Goal: Information Seeking & Learning: Learn about a topic

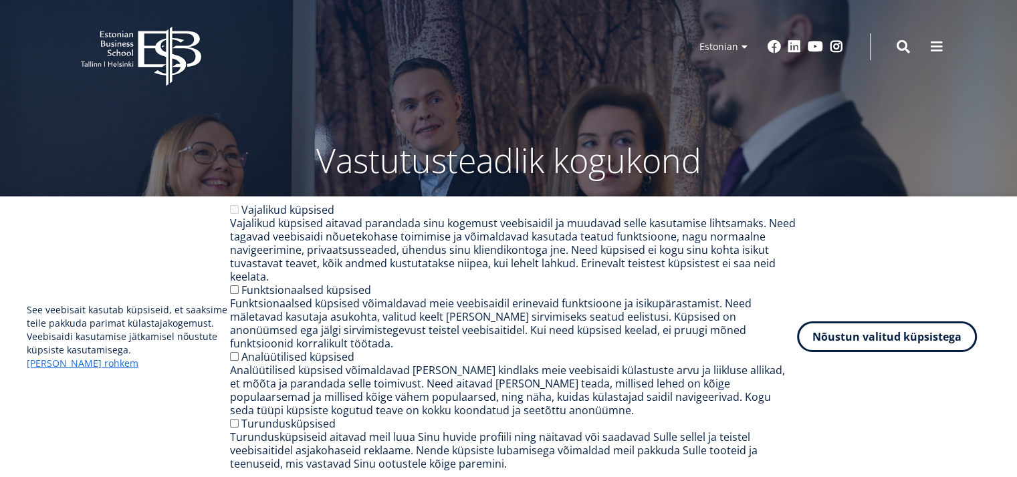
click at [895, 342] on button "Nõustun valitud küpsistega" at bounding box center [887, 334] width 180 height 31
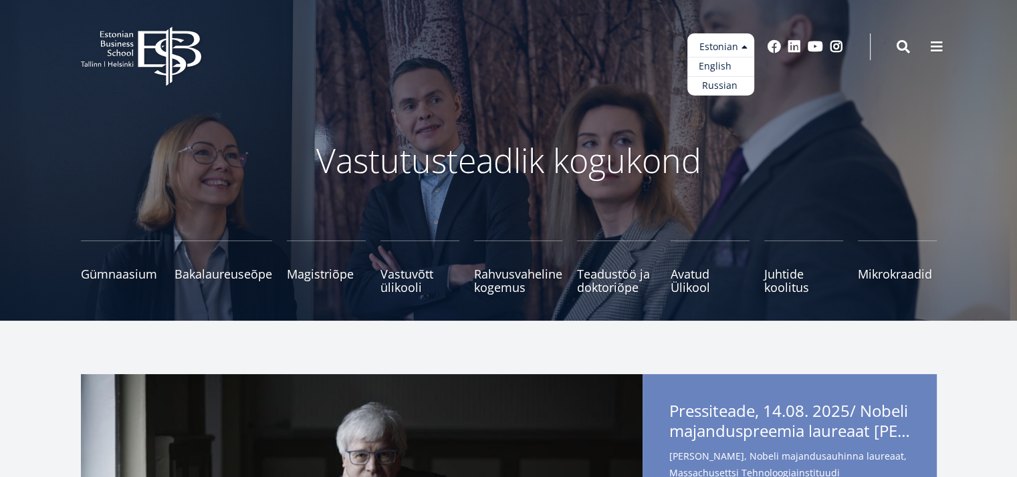
click at [710, 68] on link "English" at bounding box center [720, 66] width 67 height 19
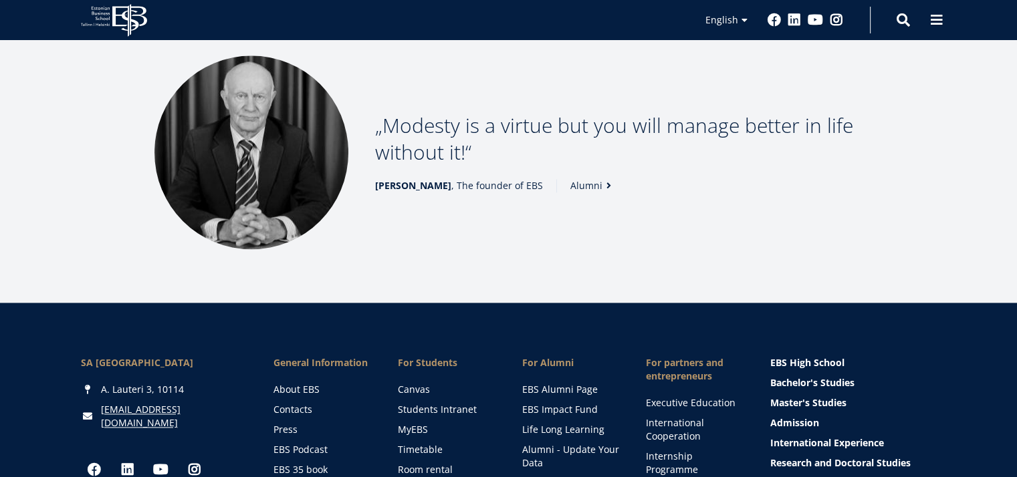
scroll to position [1873, 0]
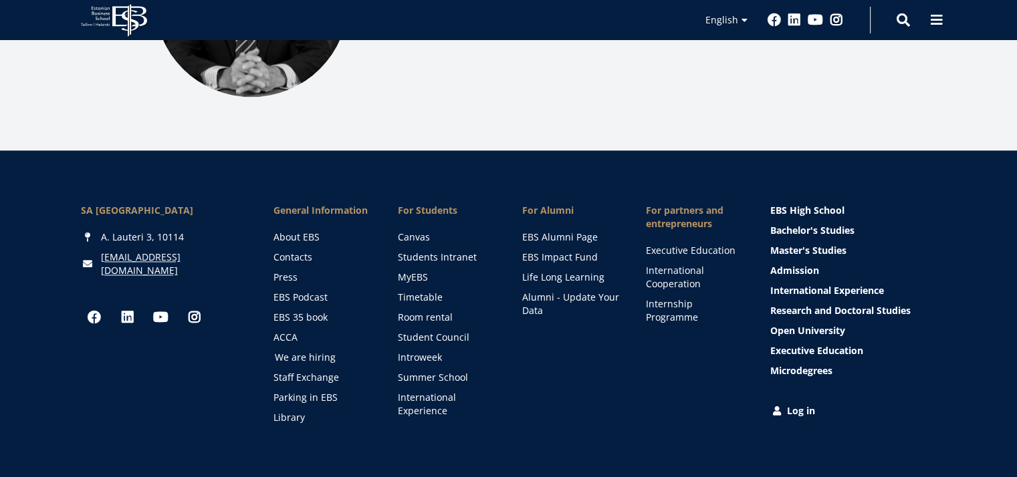
click at [305, 354] on link "We are hiring" at bounding box center [324, 357] width 98 height 13
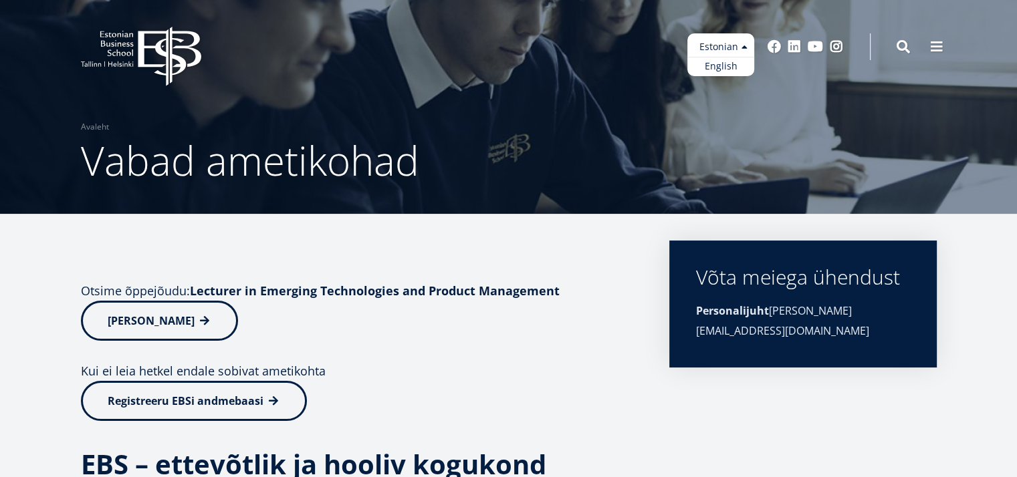
click at [722, 53] on ul "Estonian English" at bounding box center [720, 54] width 67 height 43
click at [723, 68] on link "English" at bounding box center [720, 66] width 67 height 19
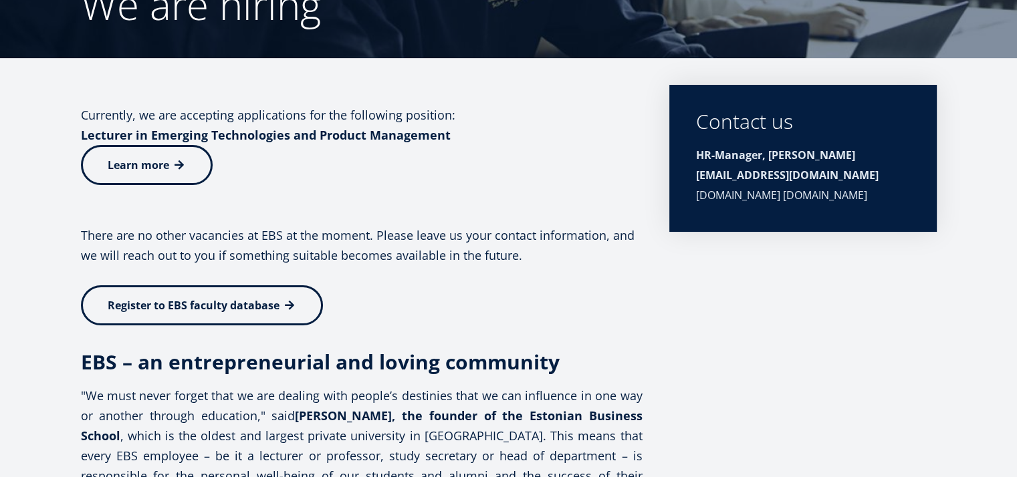
scroll to position [312, 0]
